Goal: Task Accomplishment & Management: Manage account settings

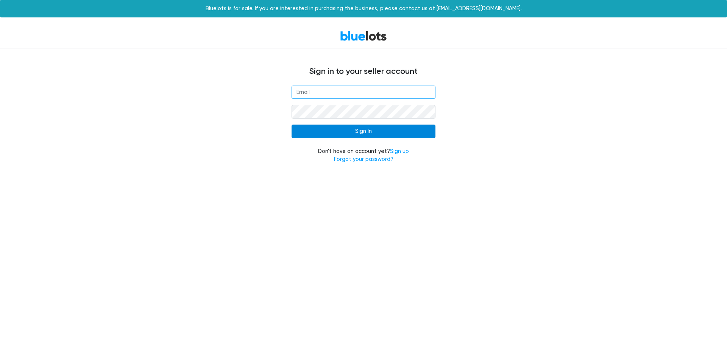
type input "[EMAIL_ADDRESS][DOMAIN_NAME]"
click at [370, 130] on input "Sign In" at bounding box center [364, 132] width 144 height 14
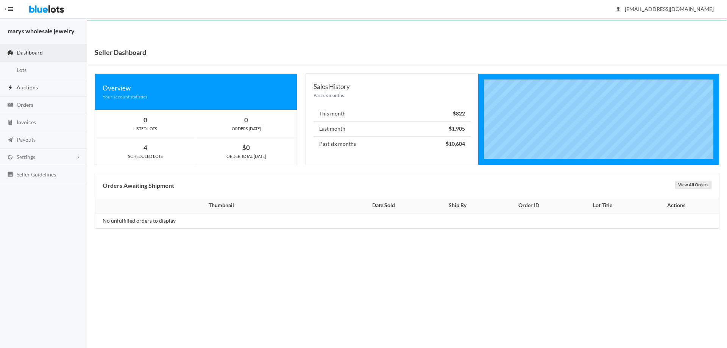
click at [28, 84] on span "Auctions" at bounding box center [27, 87] width 21 height 6
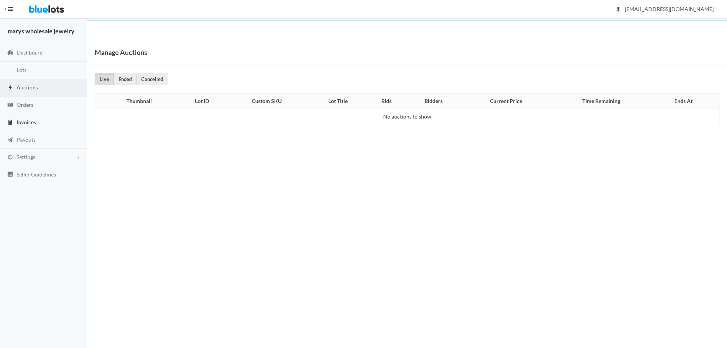
click at [27, 122] on span "Invoices" at bounding box center [26, 122] width 19 height 6
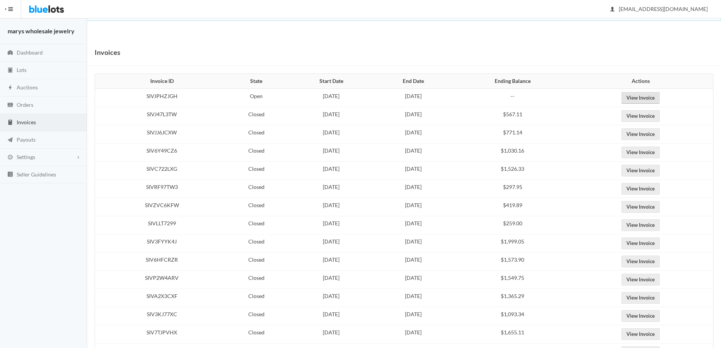
click at [648, 94] on link "View Invoice" at bounding box center [641, 98] width 38 height 12
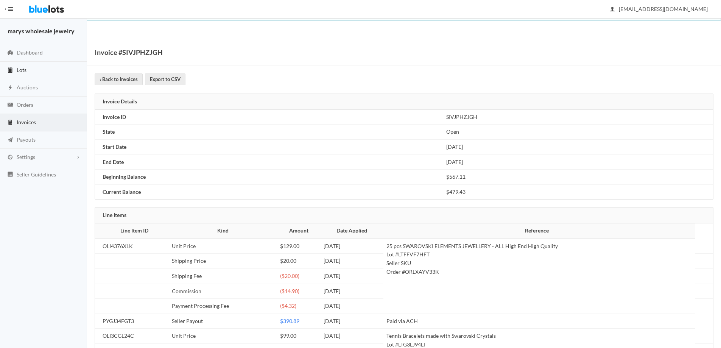
click at [21, 70] on span "Lots" at bounding box center [22, 70] width 10 height 6
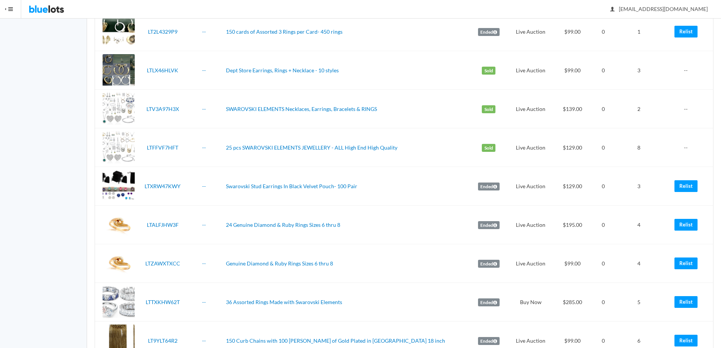
scroll to position [822, 0]
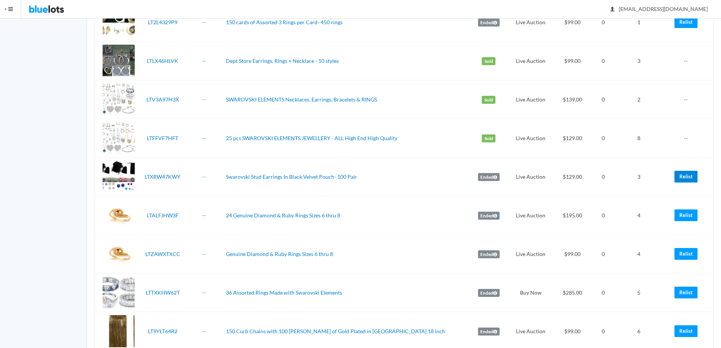
click at [691, 178] on link "Relist" at bounding box center [686, 177] width 23 height 12
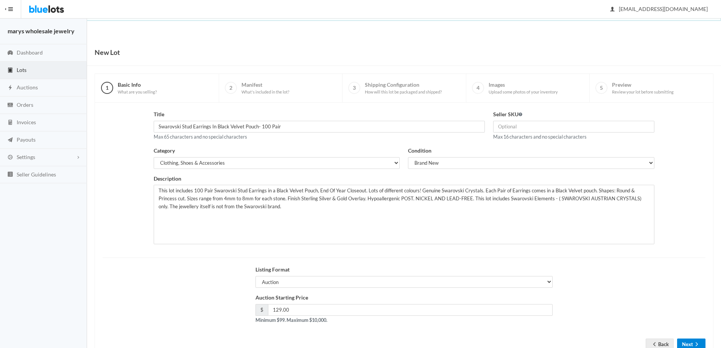
click at [692, 344] on button "Next" at bounding box center [692, 345] width 28 height 12
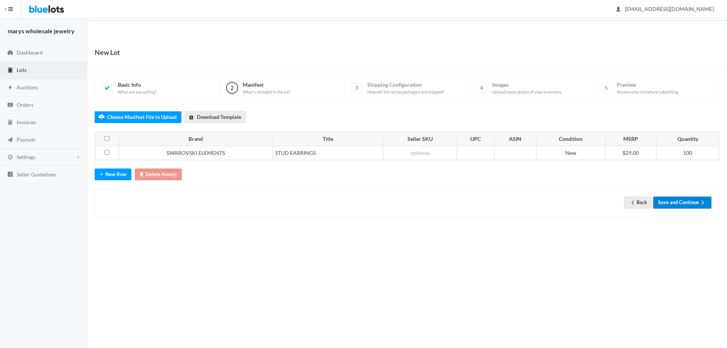
click at [687, 201] on button "Save and Continue" at bounding box center [682, 203] width 58 height 12
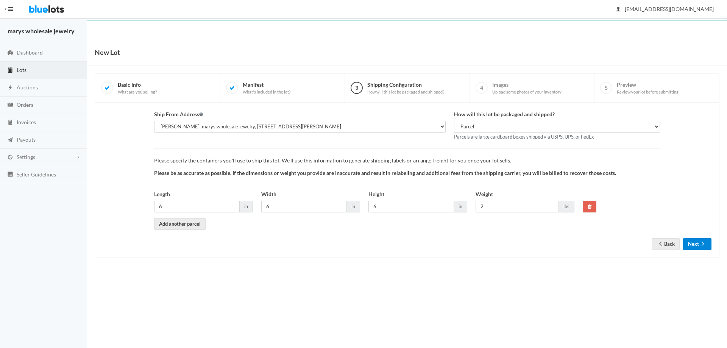
click at [696, 244] on button "Next" at bounding box center [697, 244] width 28 height 12
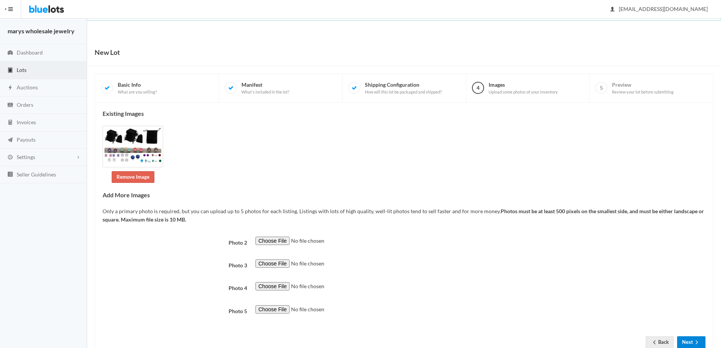
click at [700, 340] on icon "arrow forward" at bounding box center [697, 342] width 8 height 6
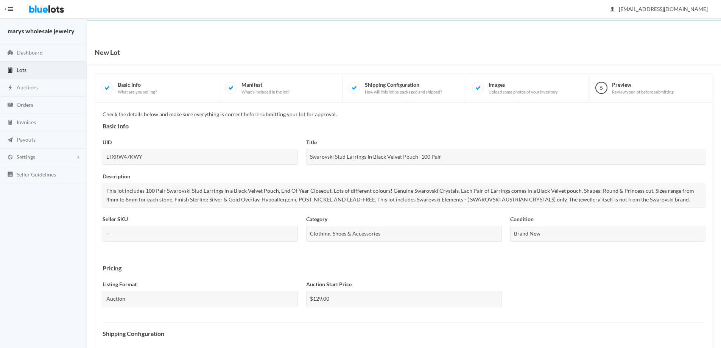
scroll to position [196, 0]
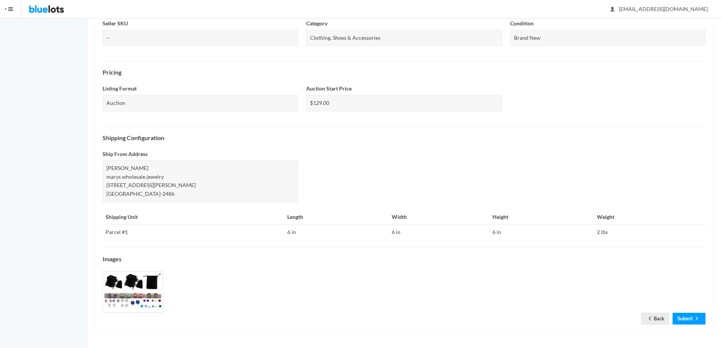
drag, startPoint x: 725, startPoint y: 363, endPoint x: 706, endPoint y: 361, distance: 19.1
click at [690, 318] on link "Submit" at bounding box center [689, 319] width 33 height 12
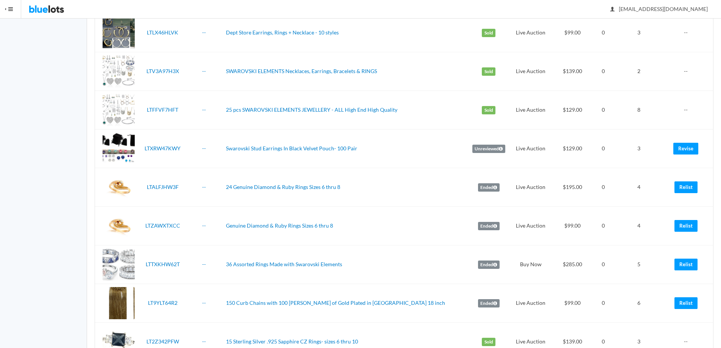
scroll to position [927, 0]
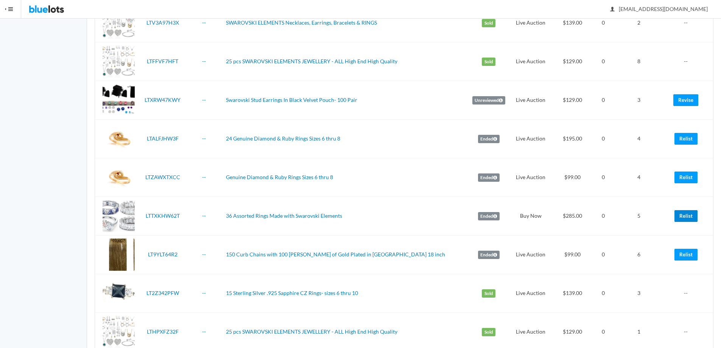
click at [685, 217] on link "Relist" at bounding box center [686, 216] width 23 height 12
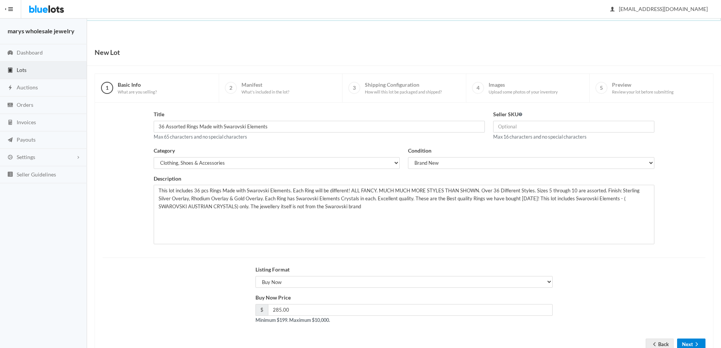
click at [689, 344] on button "Next" at bounding box center [692, 345] width 28 height 12
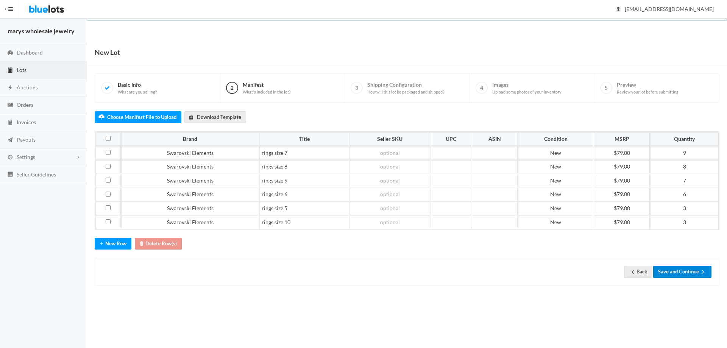
click at [694, 275] on button "Save and Continue" at bounding box center [682, 272] width 58 height 12
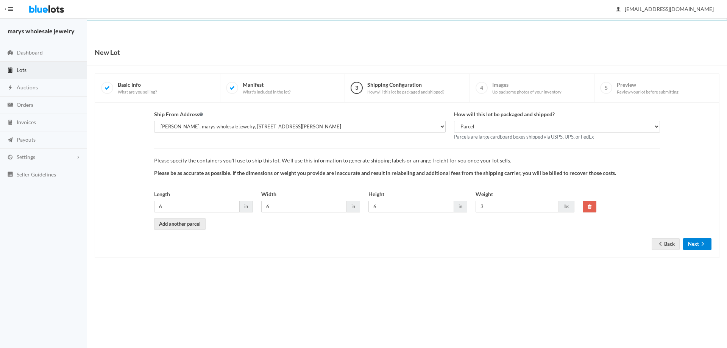
click at [694, 247] on button "Next" at bounding box center [697, 244] width 28 height 12
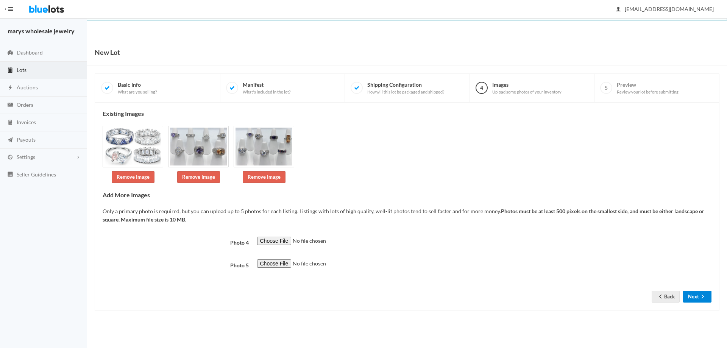
click at [706, 299] on icon "arrow forward" at bounding box center [703, 297] width 8 height 6
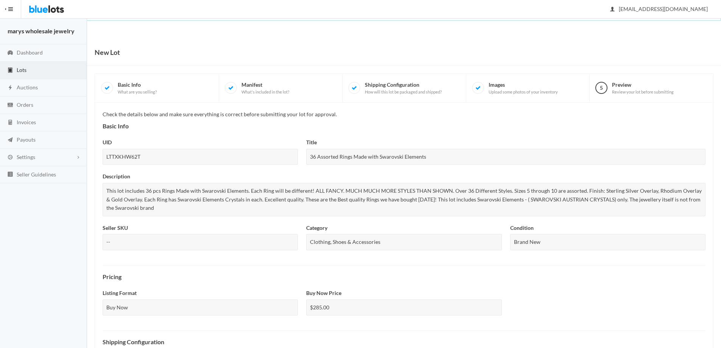
scroll to position [205, 0]
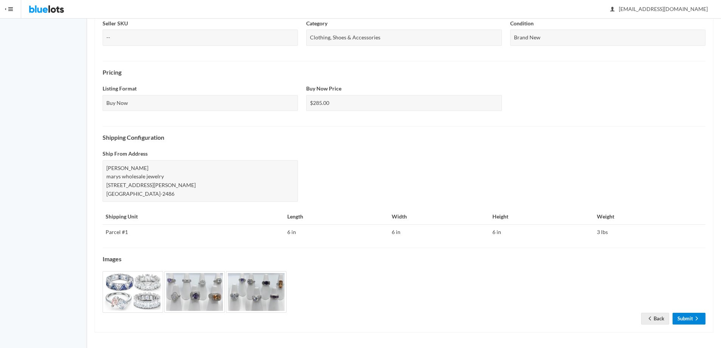
click at [686, 318] on link "Submit" at bounding box center [689, 319] width 33 height 12
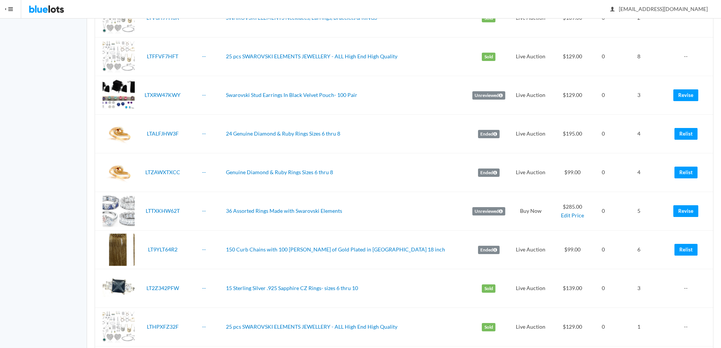
scroll to position [971, 0]
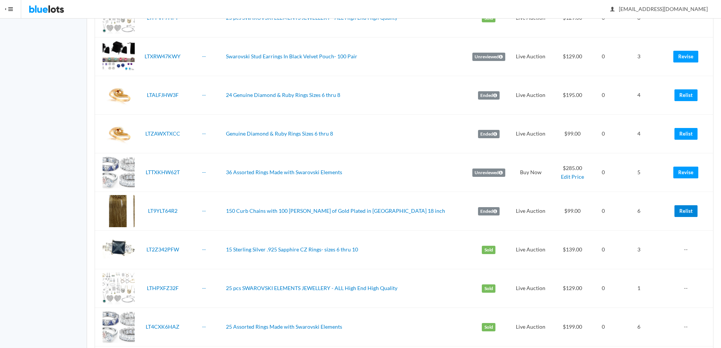
click at [688, 209] on link "Relist" at bounding box center [686, 211] width 23 height 12
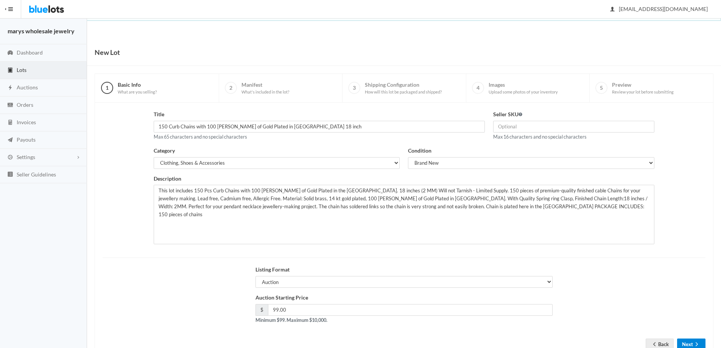
click at [690, 344] on button "Next" at bounding box center [692, 345] width 28 height 12
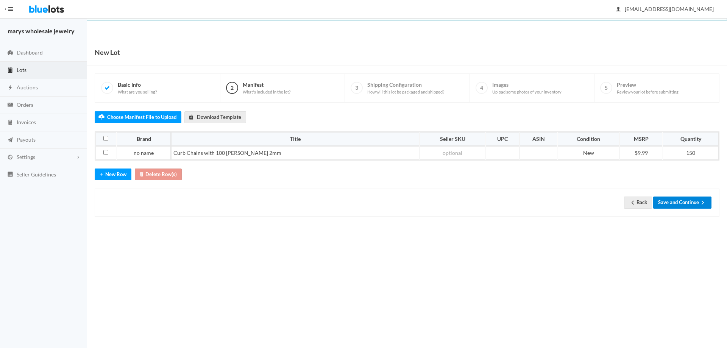
click at [678, 200] on button "Save and Continue" at bounding box center [682, 203] width 58 height 12
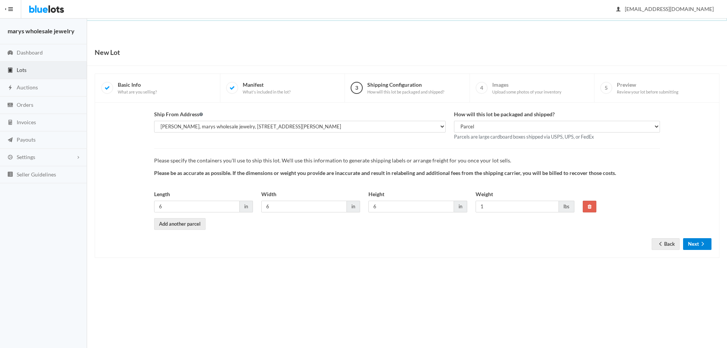
click at [705, 244] on icon "arrow forward" at bounding box center [703, 244] width 8 height 6
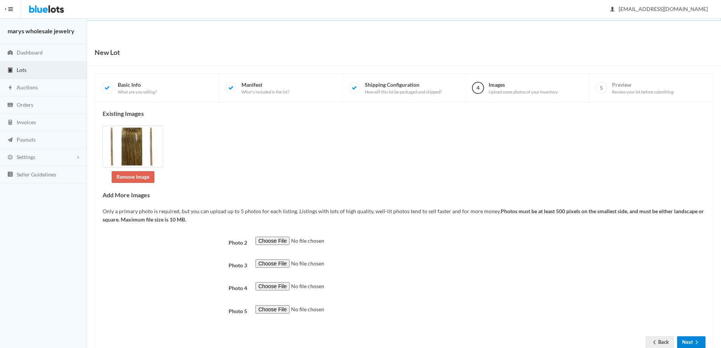
click at [693, 345] on icon "arrow forward" at bounding box center [697, 342] width 8 height 6
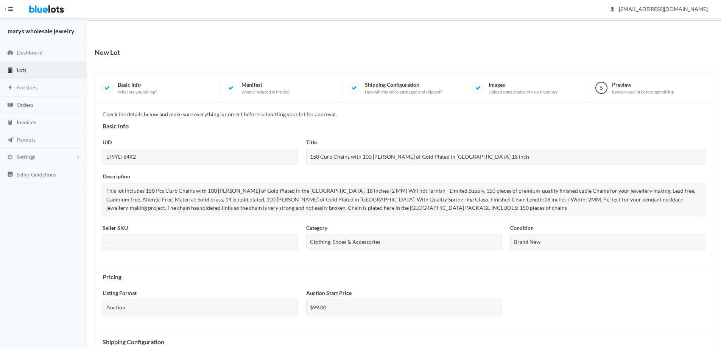
scroll to position [205, 0]
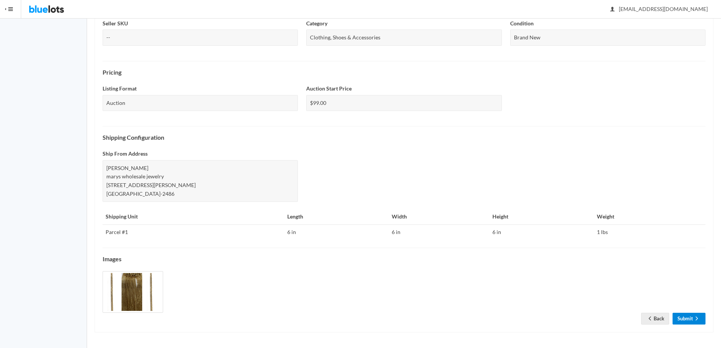
click at [689, 321] on link "Submit" at bounding box center [689, 319] width 33 height 12
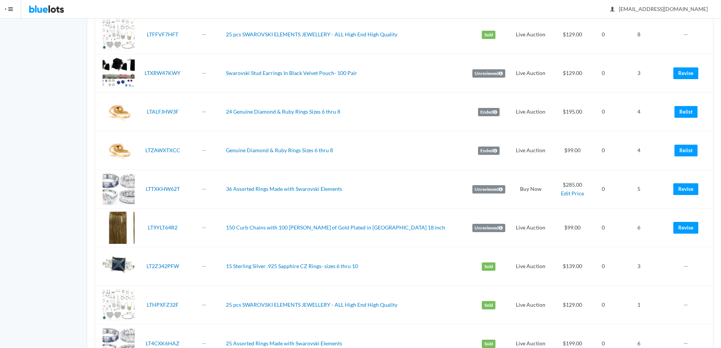
scroll to position [1697, 0]
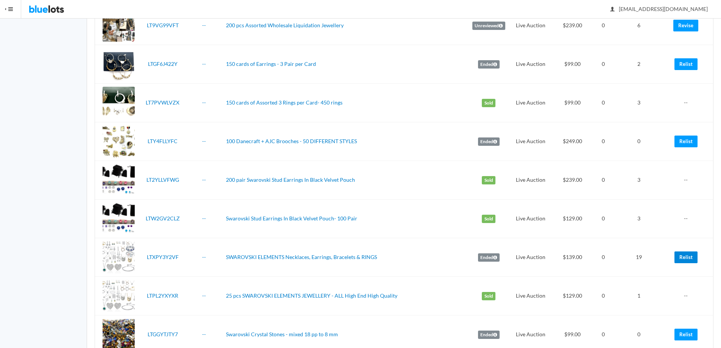
click at [683, 253] on link "Relist" at bounding box center [686, 257] width 23 height 12
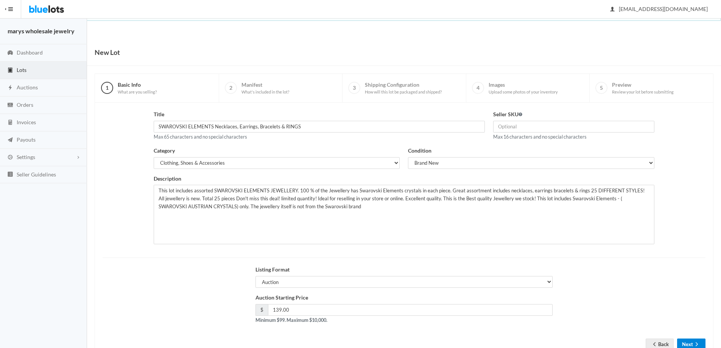
click at [690, 345] on button "Next" at bounding box center [692, 345] width 28 height 12
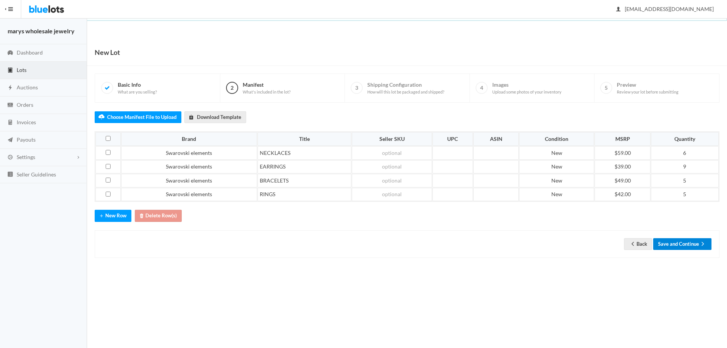
click at [678, 242] on button "Save and Continue" at bounding box center [682, 244] width 58 height 12
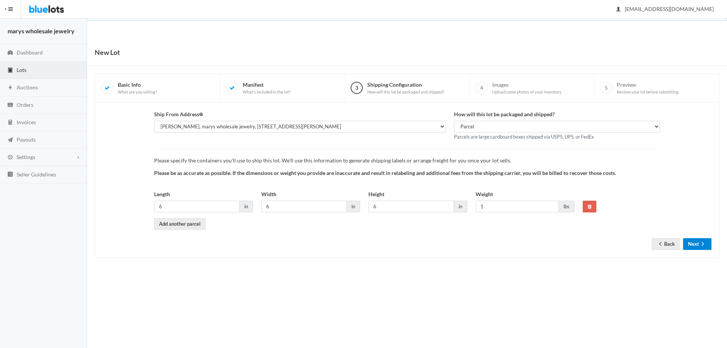
click at [703, 245] on icon "arrow forward" at bounding box center [703, 244] width 2 height 4
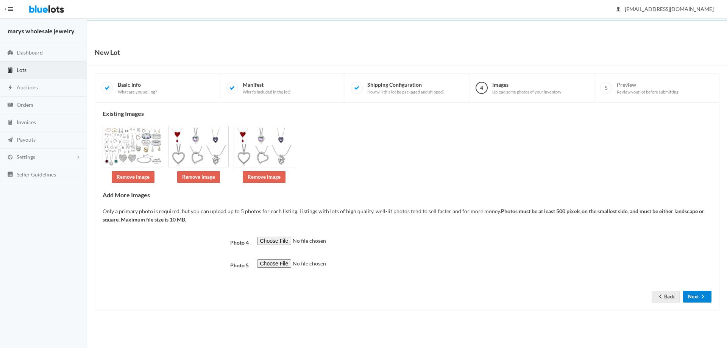
click at [698, 292] on button "Next" at bounding box center [697, 297] width 28 height 12
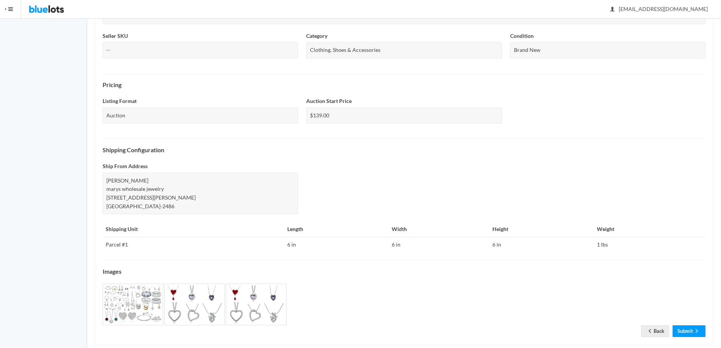
scroll to position [205, 0]
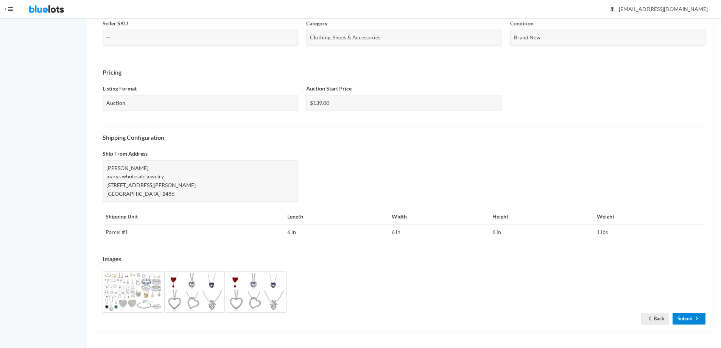
click at [681, 320] on link "Submit" at bounding box center [689, 319] width 33 height 12
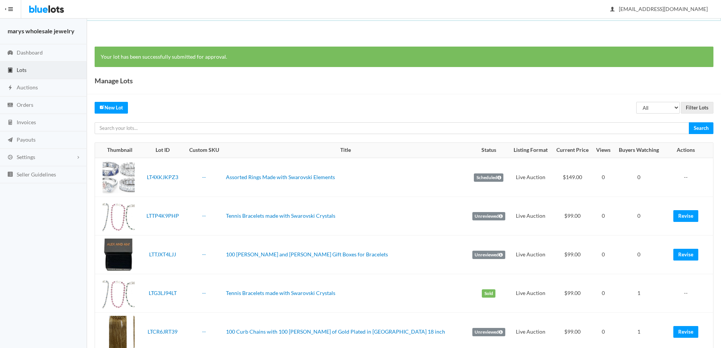
scroll to position [1789, 0]
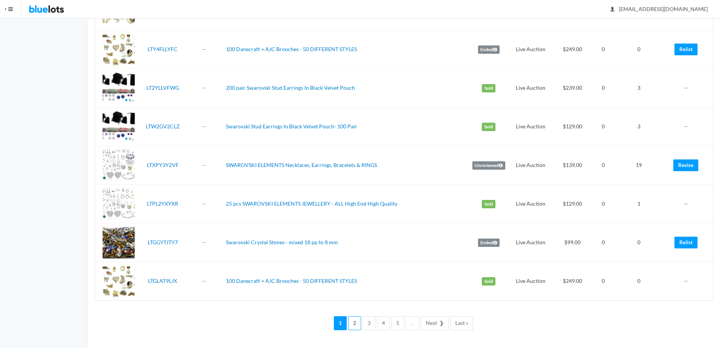
click at [356, 325] on link "2" at bounding box center [354, 323] width 13 height 14
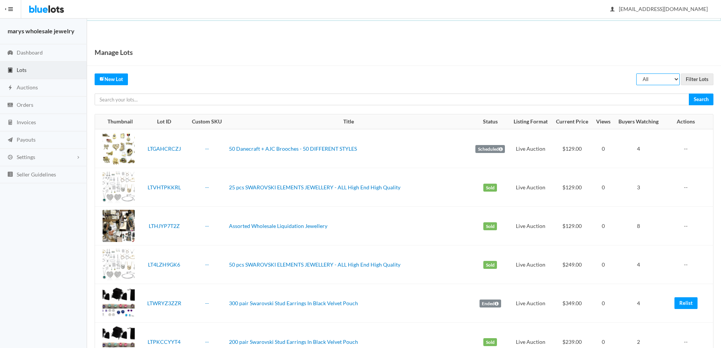
click at [677, 81] on select "All Draft Unreviewed Rejected Scheduled Listed Sold Ended" at bounding box center [659, 79] width 44 height 12
select select "scheduled"
click at [637, 73] on select "All Draft Unreviewed Rejected Scheduled Listed Sold Ended" at bounding box center [659, 79] width 44 height 12
click at [694, 78] on input "Filter Lots" at bounding box center [697, 79] width 33 height 12
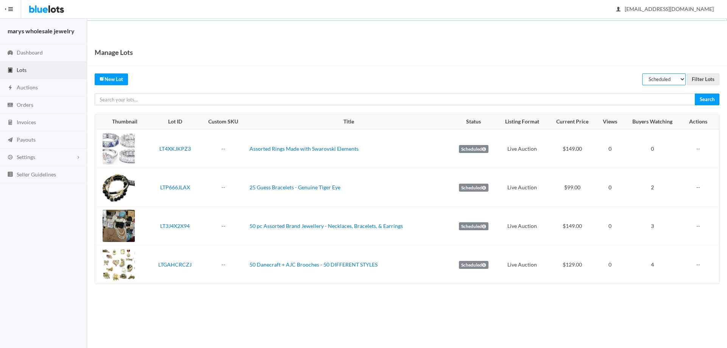
click at [682, 77] on select "All Draft Unreviewed Rejected Scheduled Listed Sold Ended" at bounding box center [664, 79] width 44 height 12
select select "unreviewed"
click at [642, 73] on select "All Draft Unreviewed Rejected Scheduled Listed Sold Ended" at bounding box center [664, 79] width 44 height 12
click at [700, 79] on input "Filter Lots" at bounding box center [703, 79] width 33 height 12
